Goal: Task Accomplishment & Management: Complete application form

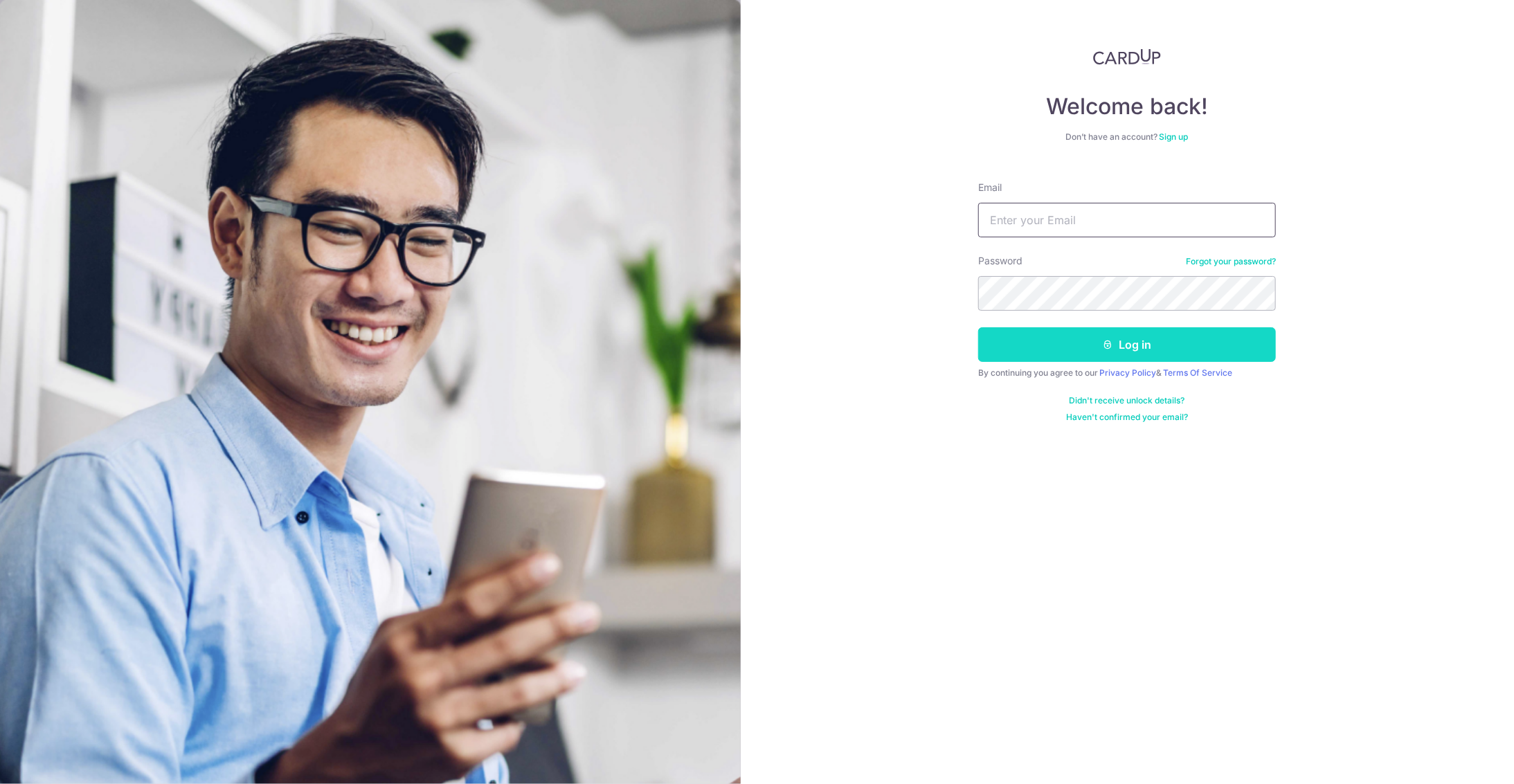
type input "aland_shum@yahoo.com"
click at [1162, 335] on button "Log in" at bounding box center [1126, 344] width 298 height 35
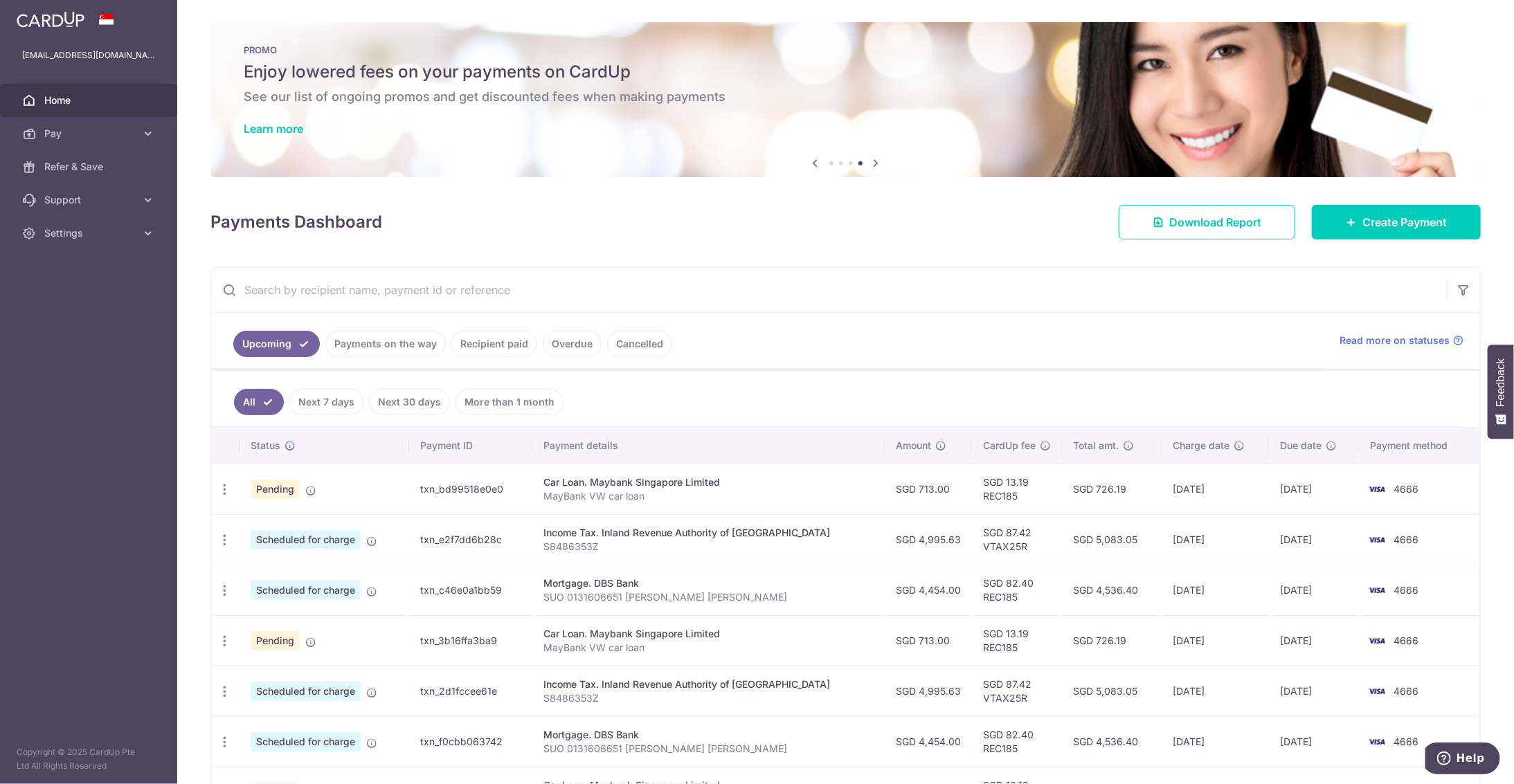
click at [644, 489] on p "MayBank VW car loan" at bounding box center [709, 496] width 330 height 14
click at [652, 483] on div "Car Loan. Maybank Singapore Limited" at bounding box center [709, 482] width 330 height 14
click at [657, 478] on div "Car Loan. Maybank Singapore Limited" at bounding box center [709, 482] width 330 height 14
click at [594, 489] on p "MayBank VW car loan" at bounding box center [709, 496] width 330 height 14
click at [271, 480] on span "Pending" at bounding box center [275, 489] width 49 height 19
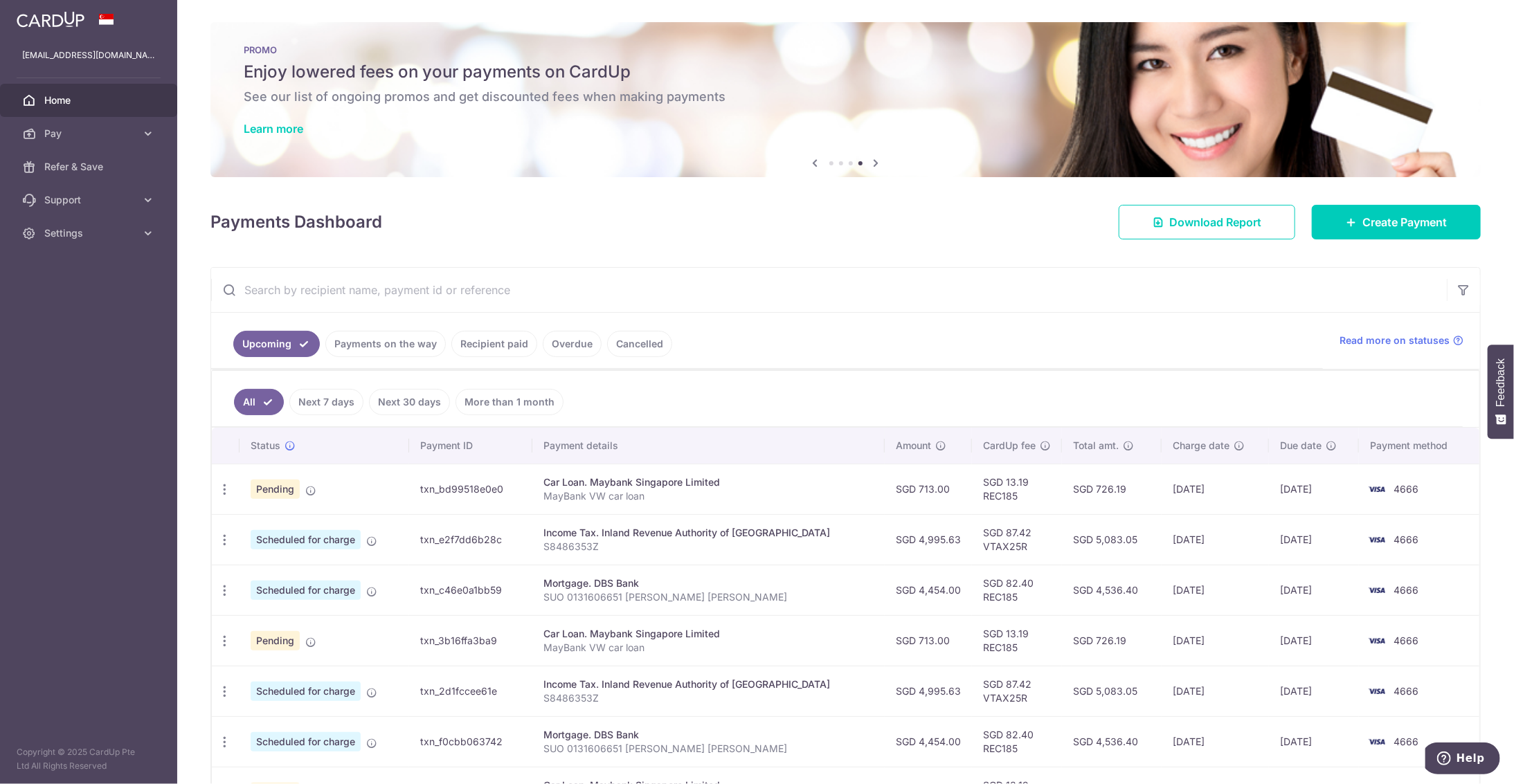
click at [287, 481] on span "Pending" at bounding box center [275, 489] width 49 height 19
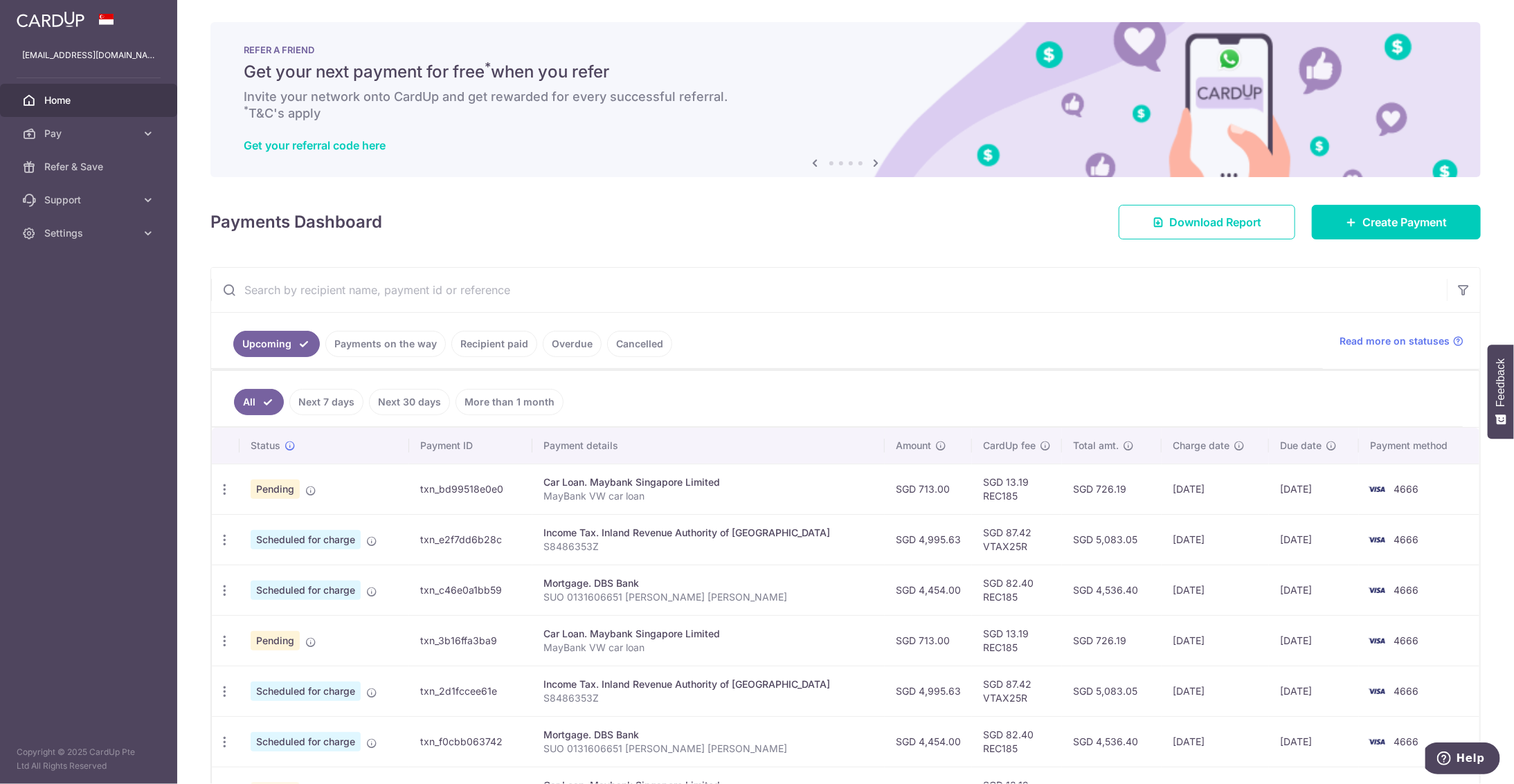
click at [254, 480] on span "Pending" at bounding box center [275, 489] width 49 height 19
click at [315, 490] on icon at bounding box center [310, 490] width 11 height 11
click at [312, 489] on icon at bounding box center [310, 490] width 11 height 11
click at [1394, 338] on span "Read more on statuses" at bounding box center [1394, 341] width 110 height 14
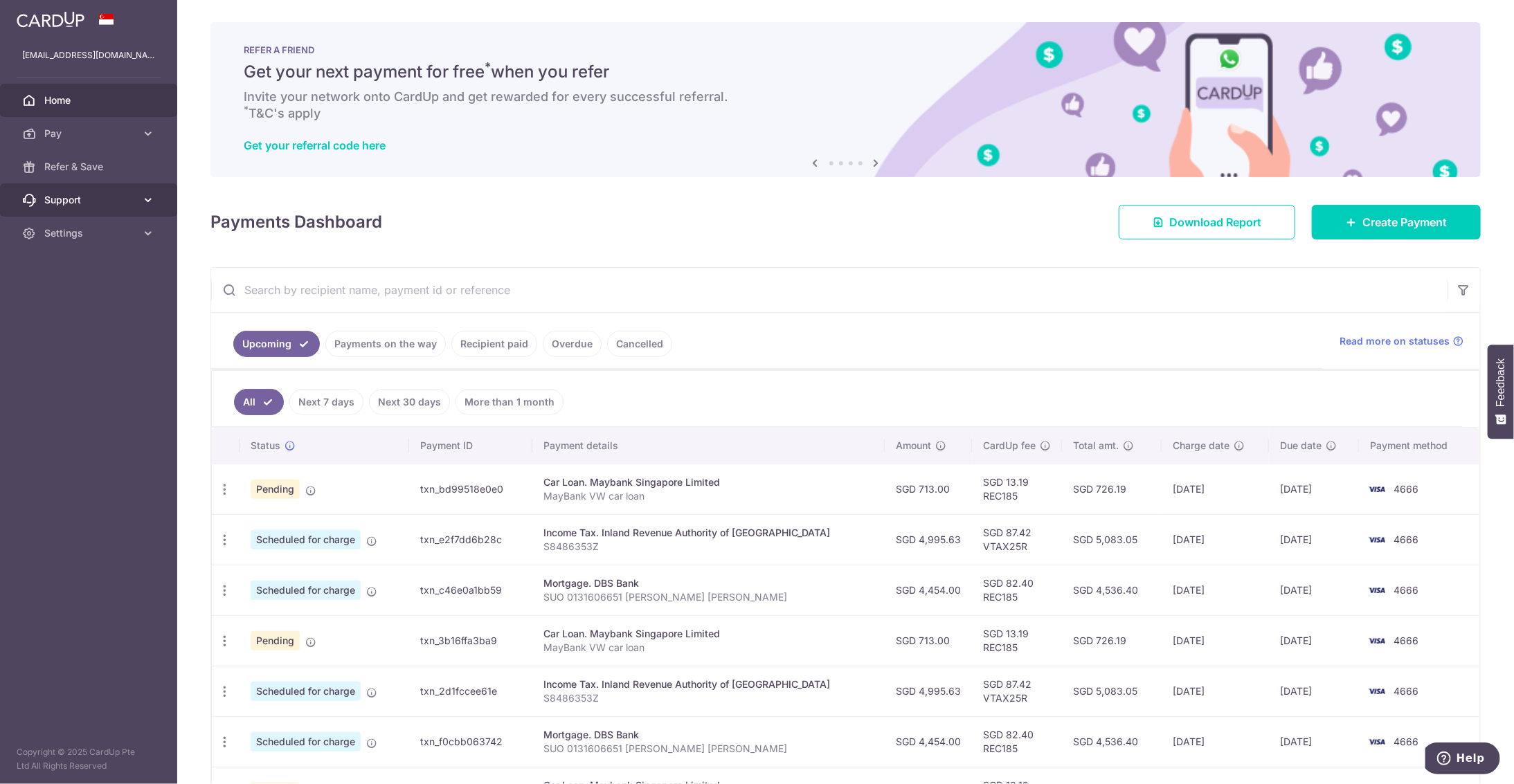
click at [132, 202] on span "Support" at bounding box center [90, 200] width 91 height 14
click at [112, 310] on span "Settings" at bounding box center [90, 317] width 91 height 14
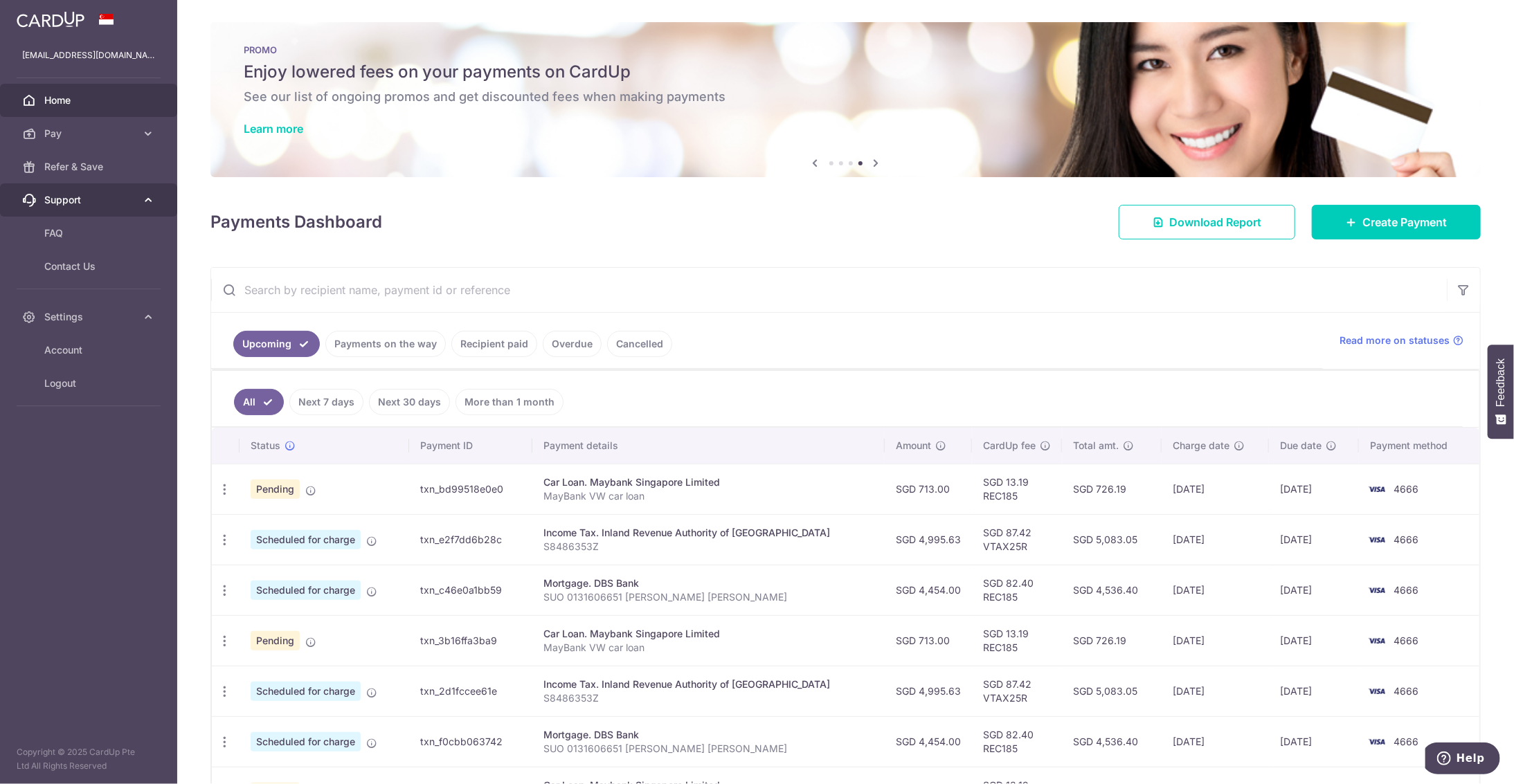
click at [62, 198] on span "Support" at bounding box center [90, 200] width 91 height 14
click at [85, 133] on span "Pay" at bounding box center [90, 134] width 91 height 14
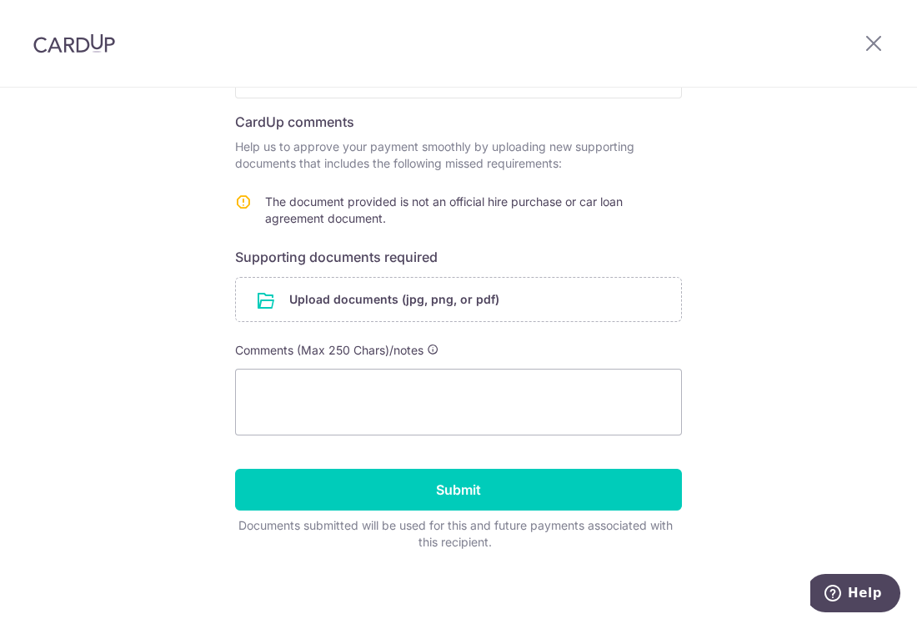
scroll to position [256, 0]
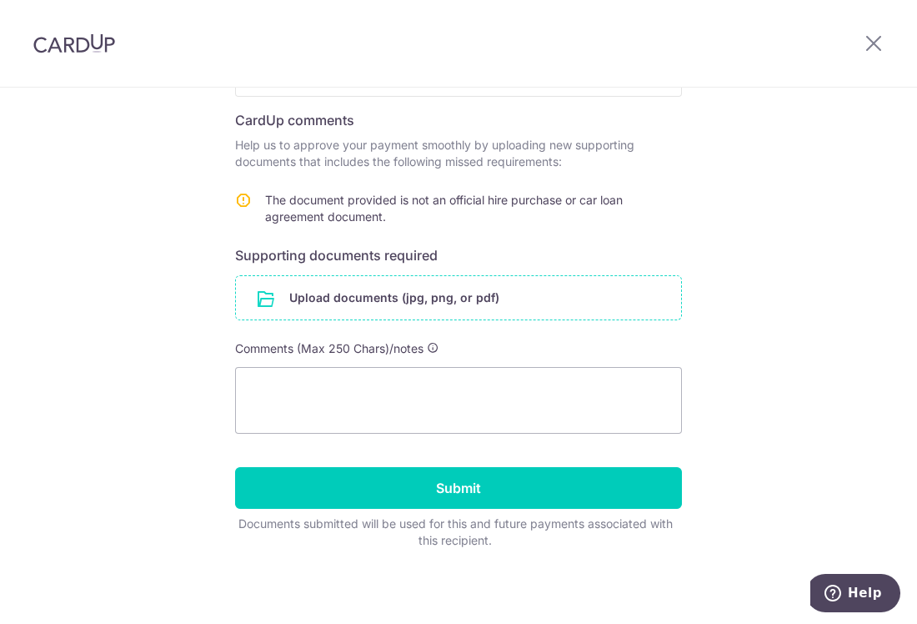
click at [396, 293] on input "file" at bounding box center [458, 297] width 445 height 43
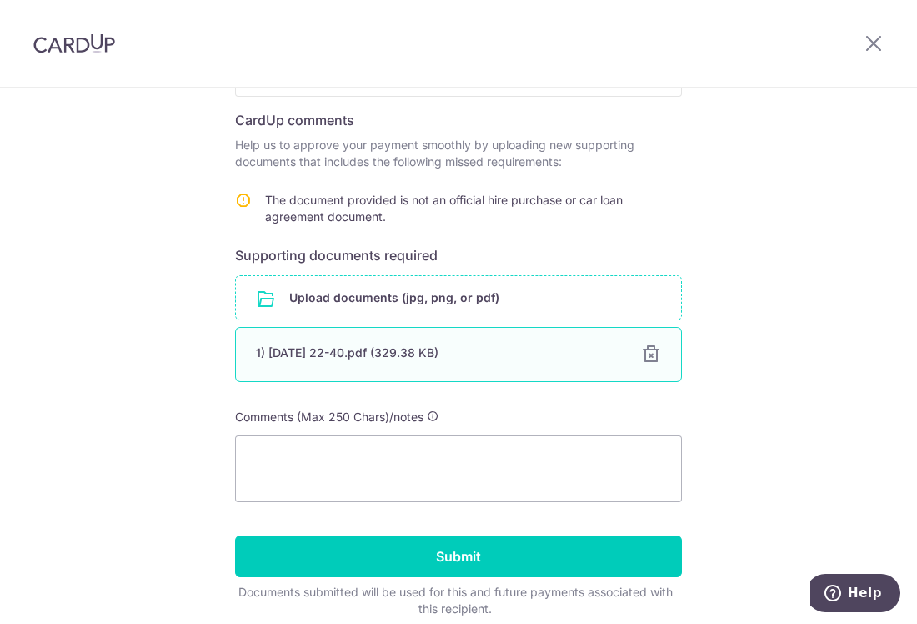
click at [649, 348] on div at bounding box center [651, 354] width 20 height 20
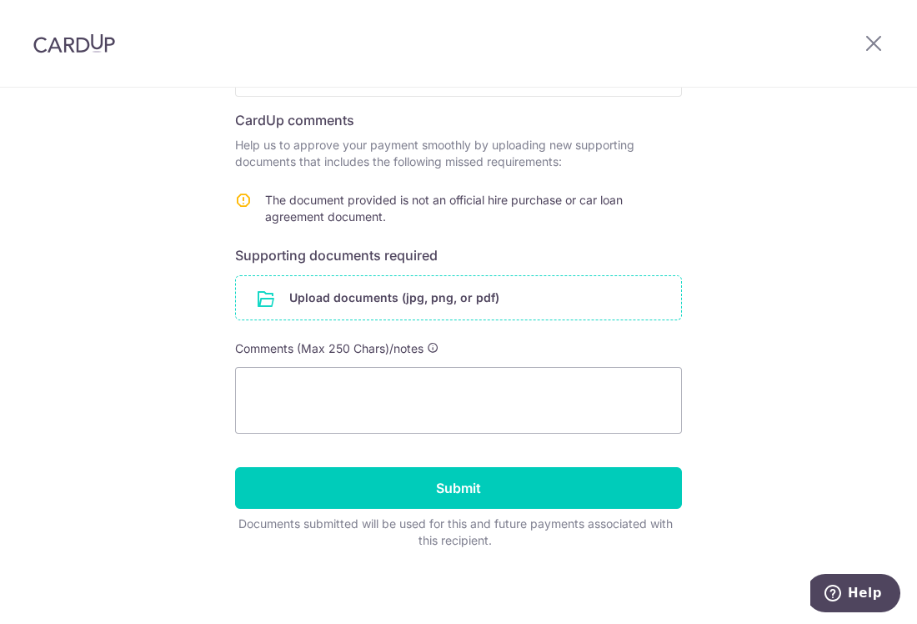
click at [339, 300] on input "file" at bounding box center [458, 297] width 445 height 43
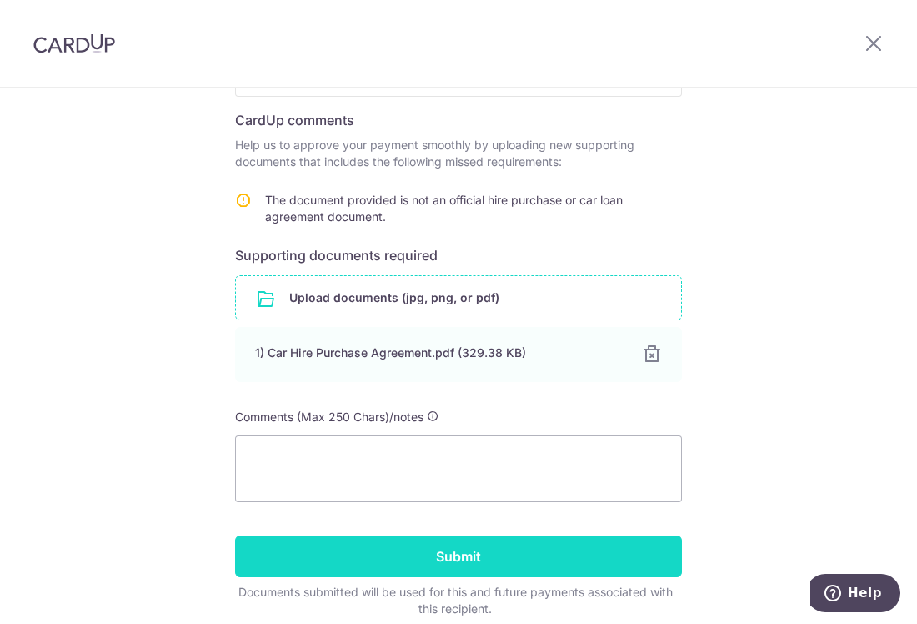
click at [340, 540] on input "Submit" at bounding box center [458, 556] width 447 height 42
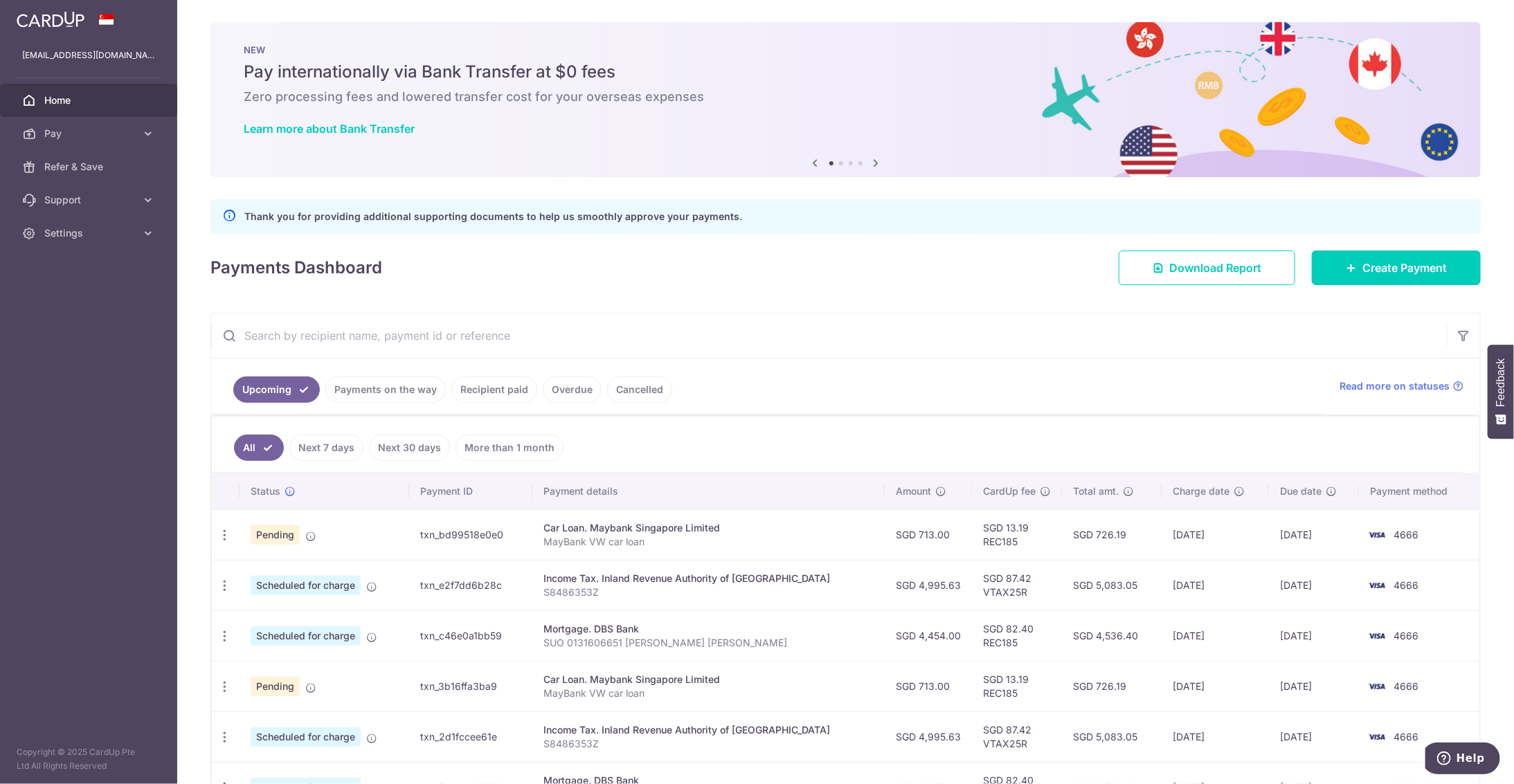
click at [271, 517] on span "Pending" at bounding box center [275, 534] width 49 height 19
click at [309, 517] on icon at bounding box center [310, 536] width 11 height 11
click at [466, 517] on td "txn_bd99518e0e0" at bounding box center [471, 534] width 123 height 51
click at [624, 517] on p "MayBank VW car loan" at bounding box center [709, 542] width 330 height 14
drag, startPoint x: 650, startPoint y: 527, endPoint x: 662, endPoint y: 527, distance: 12.0
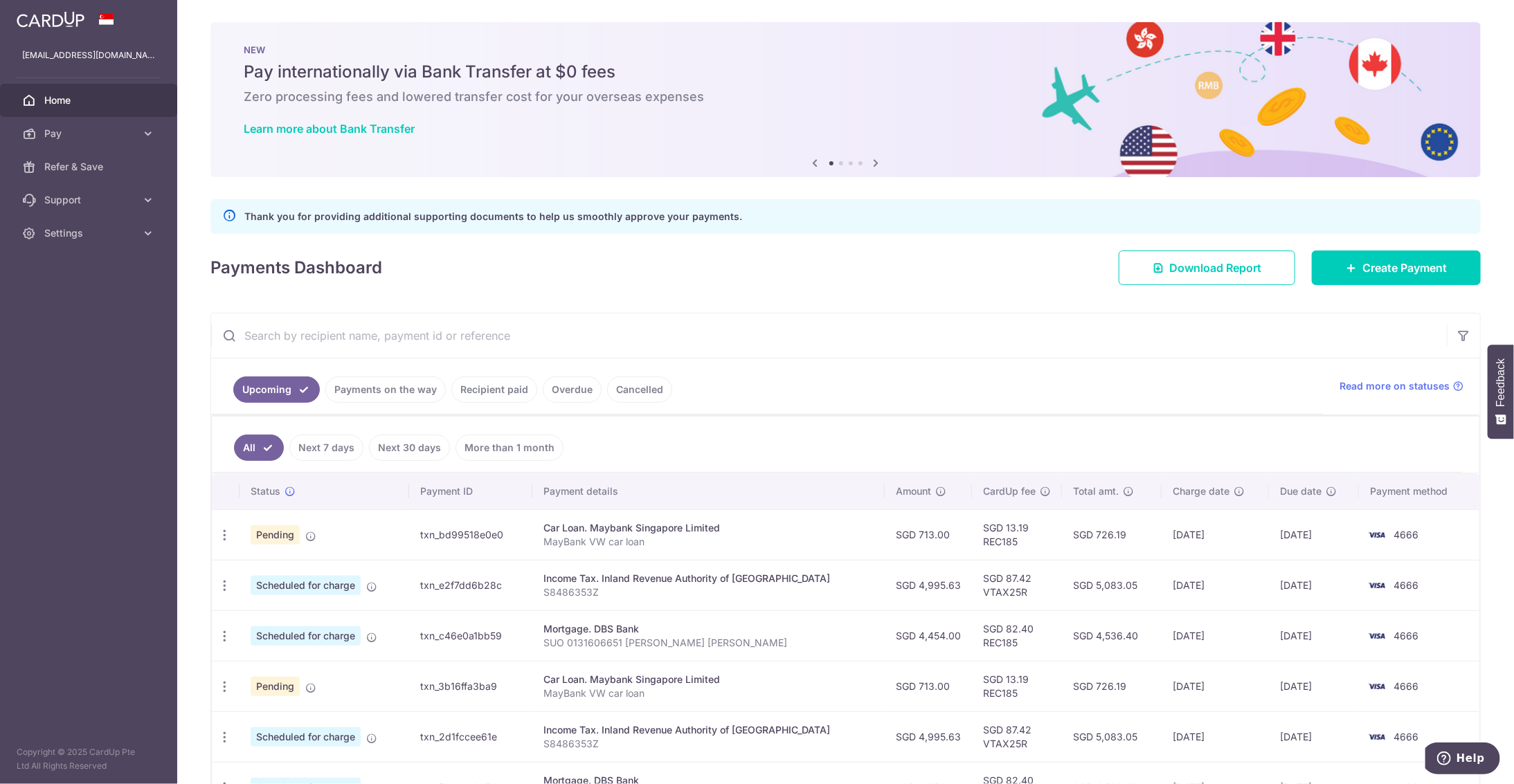
click at [654, 517] on div "Car Loan. Maybank Singapore Limited" at bounding box center [709, 528] width 330 height 14
drag, startPoint x: 662, startPoint y: 527, endPoint x: 717, endPoint y: 527, distance: 55.0
click at [715, 517] on div "Car Loan. Maybank Singapore Limited" at bounding box center [709, 528] width 330 height 14
click at [717, 517] on div "Car Loan. Maybank Singapore Limited" at bounding box center [709, 528] width 330 height 14
click at [760, 517] on td "SGD 13.19 REC185" at bounding box center [1017, 534] width 90 height 51
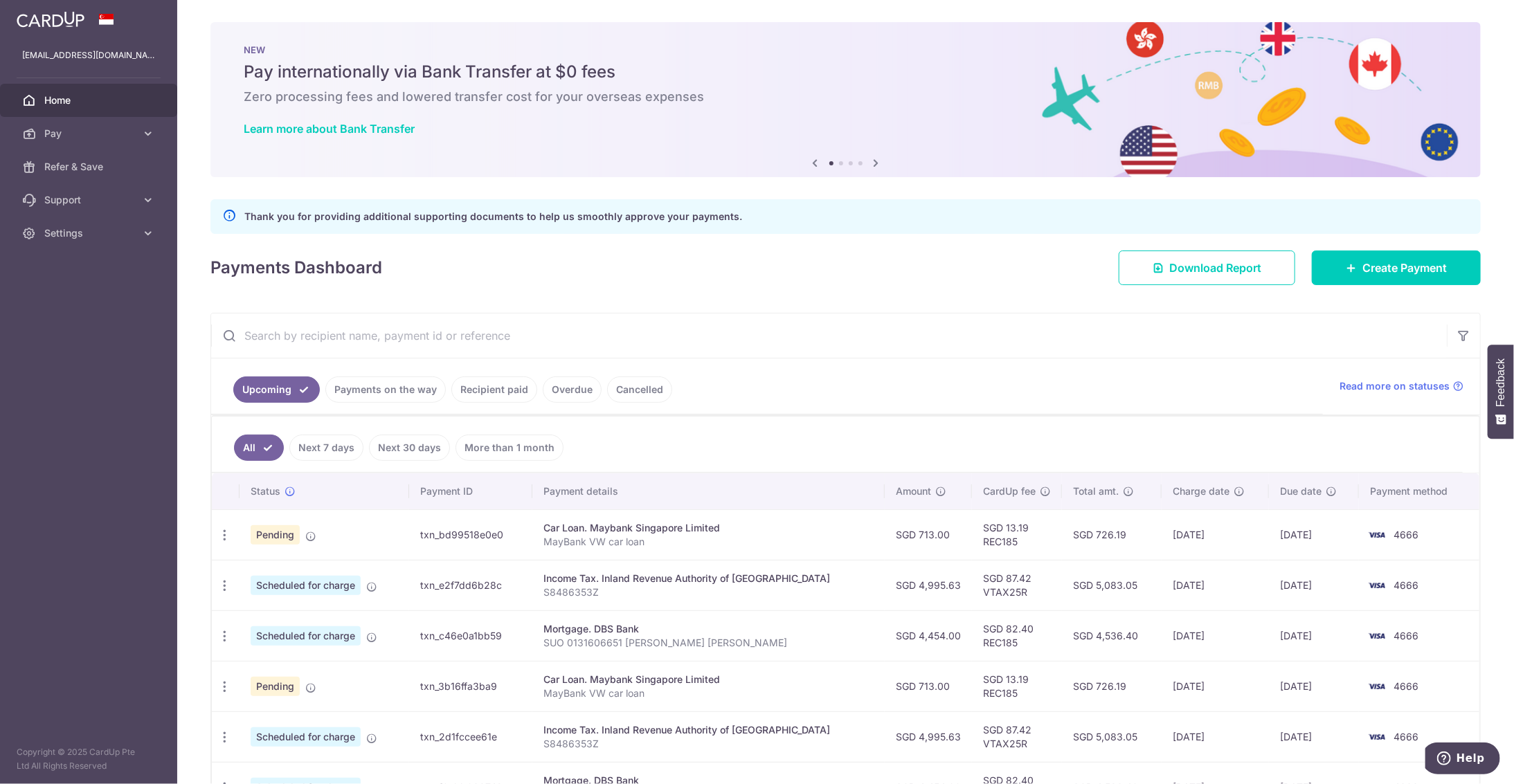
click at [760, 517] on td "30/09/2025" at bounding box center [1214, 534] width 107 height 51
drag, startPoint x: 1168, startPoint y: 523, endPoint x: 1276, endPoint y: 523, distance: 108.0
click at [760, 517] on td "03/10/2025" at bounding box center [1314, 534] width 90 height 51
drag, startPoint x: 1276, startPoint y: 523, endPoint x: 1390, endPoint y: 533, distance: 114.4
click at [760, 517] on img at bounding box center [1376, 535] width 27 height 17
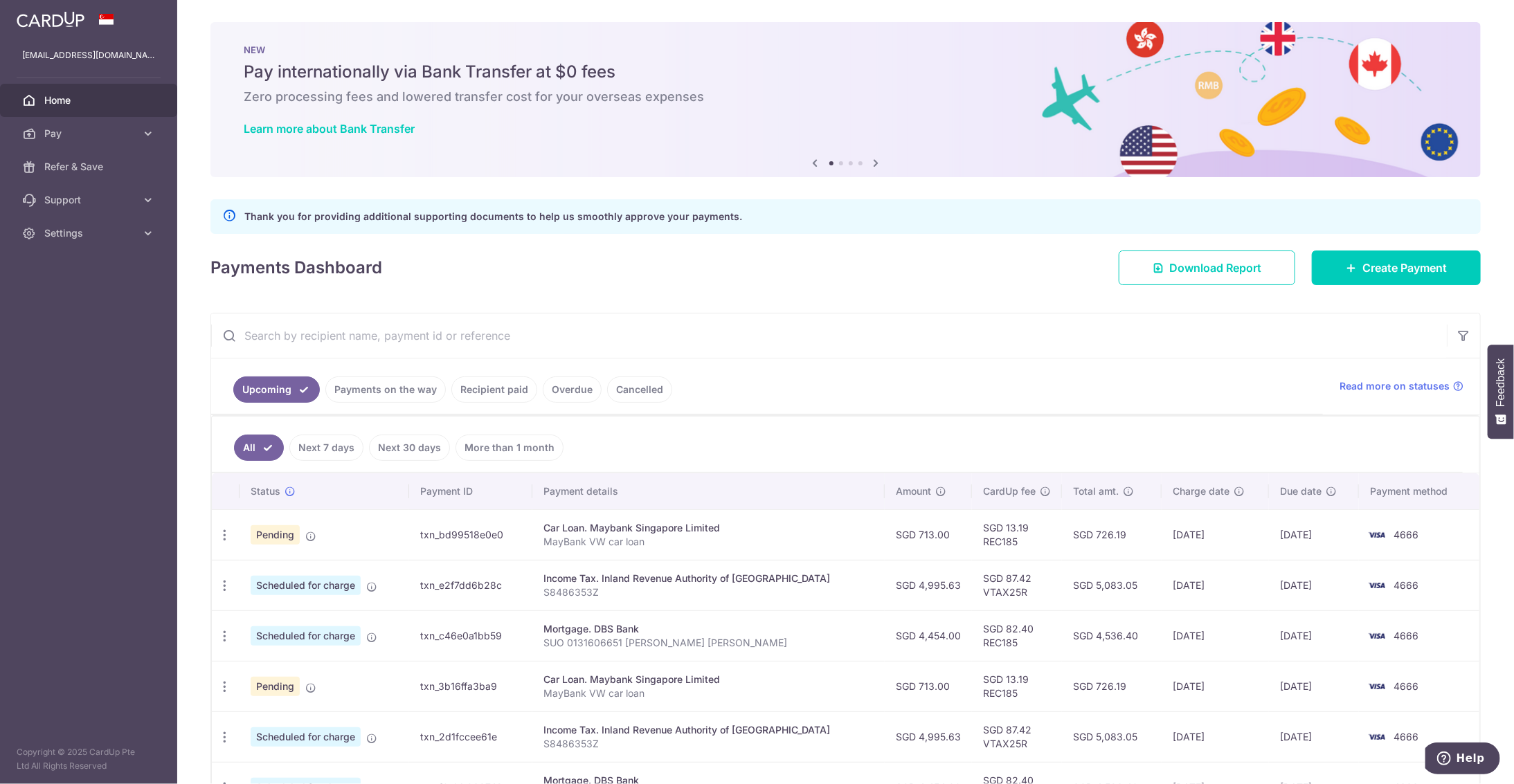
click at [760, 517] on span "4666" at bounding box center [1406, 534] width 25 height 12
click at [760, 517] on td "SGD 726.19" at bounding box center [1111, 534] width 100 height 51
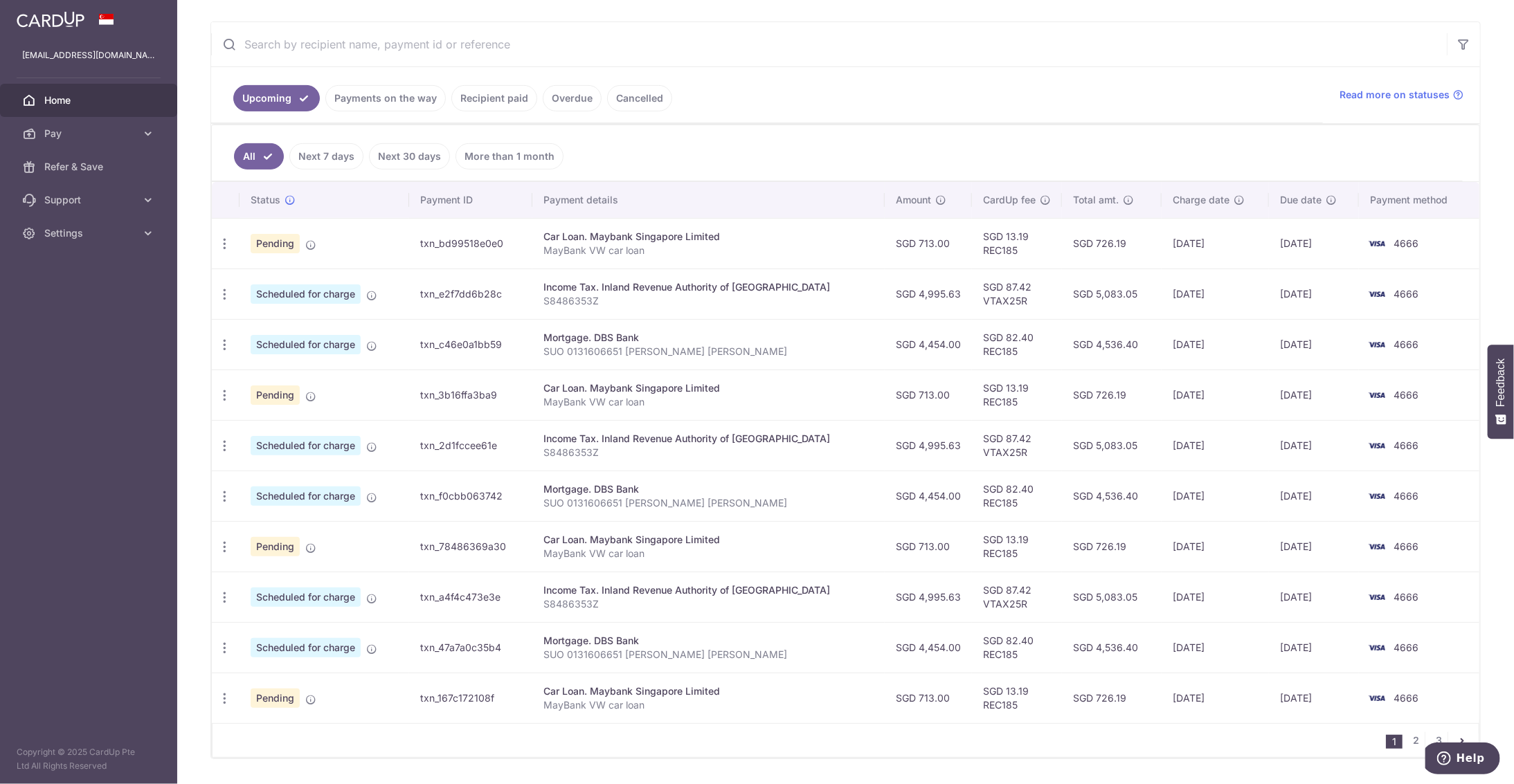
scroll to position [322, 0]
